Goal: Navigation & Orientation: Go to known website

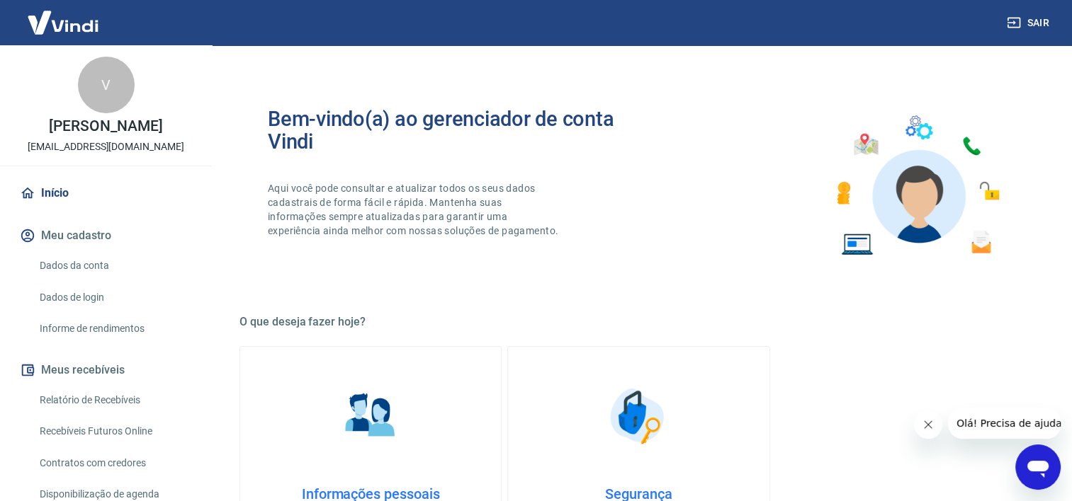
click at [88, 33] on img at bounding box center [63, 22] width 92 height 43
